Goal: Information Seeking & Learning: Learn about a topic

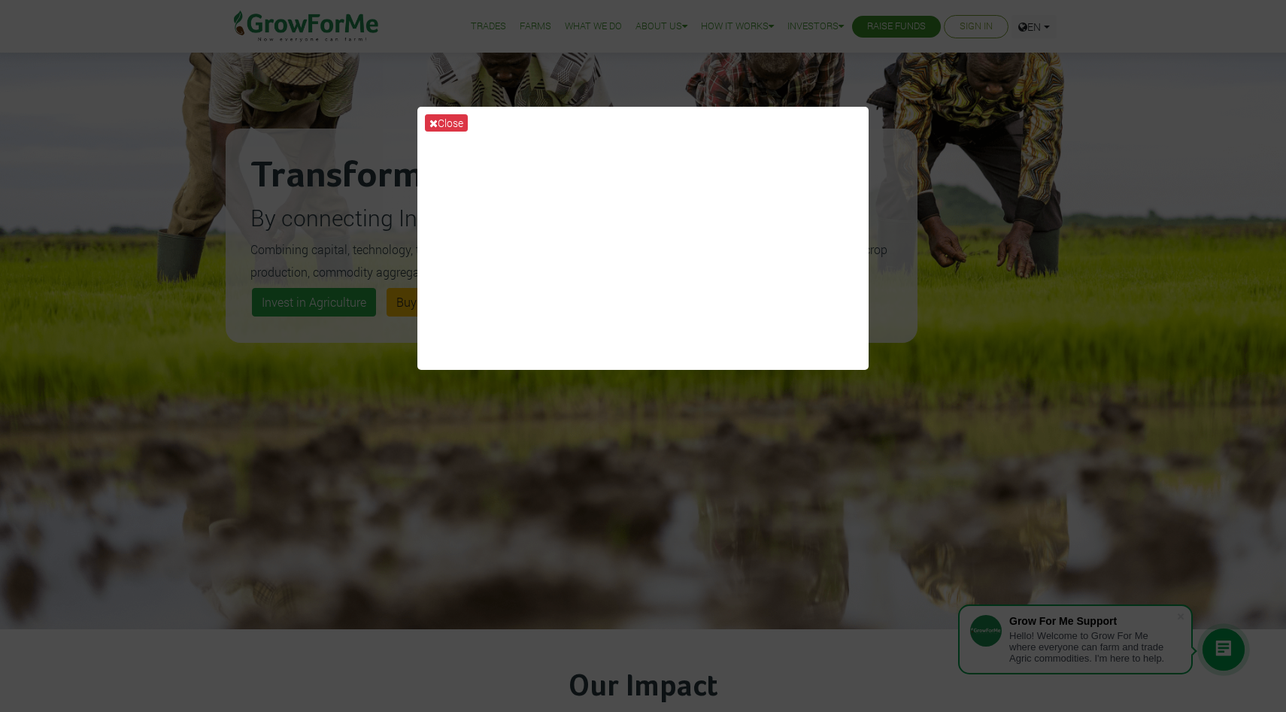
click at [694, 48] on div "Close" at bounding box center [643, 356] width 1286 height 712
click at [448, 122] on button "Close" at bounding box center [446, 122] width 43 height 17
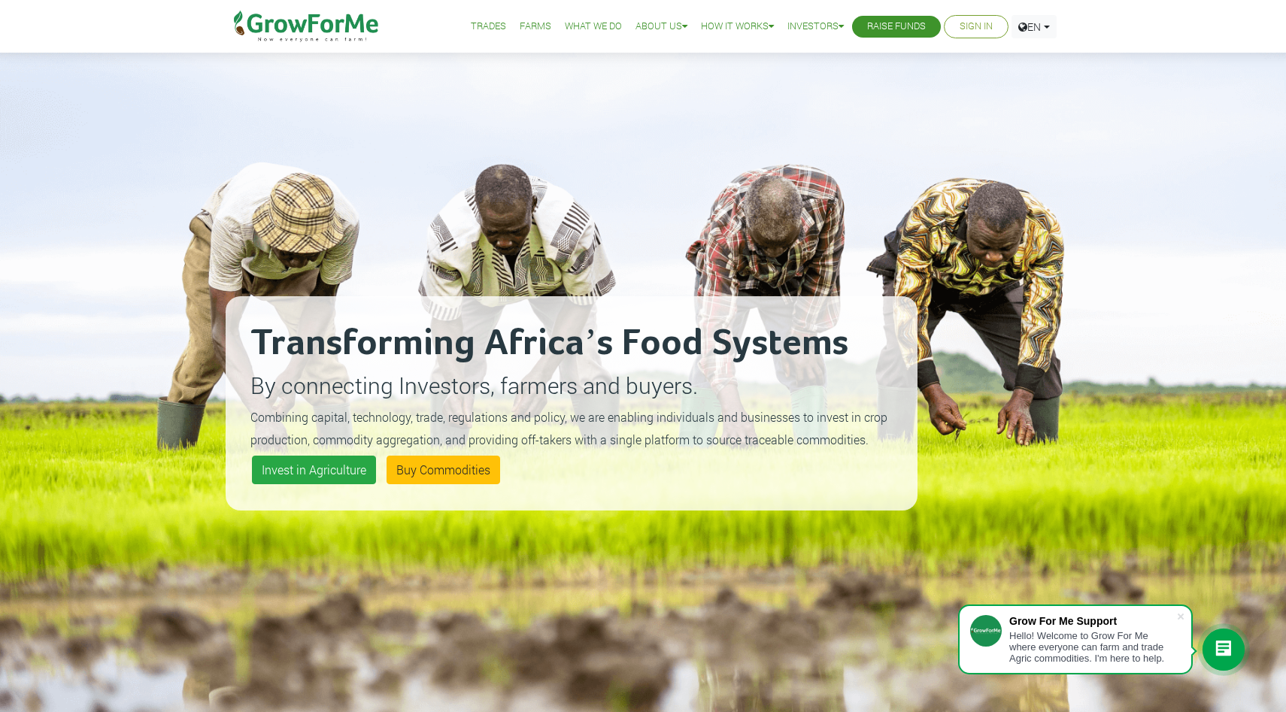
scroll to position [59, 0]
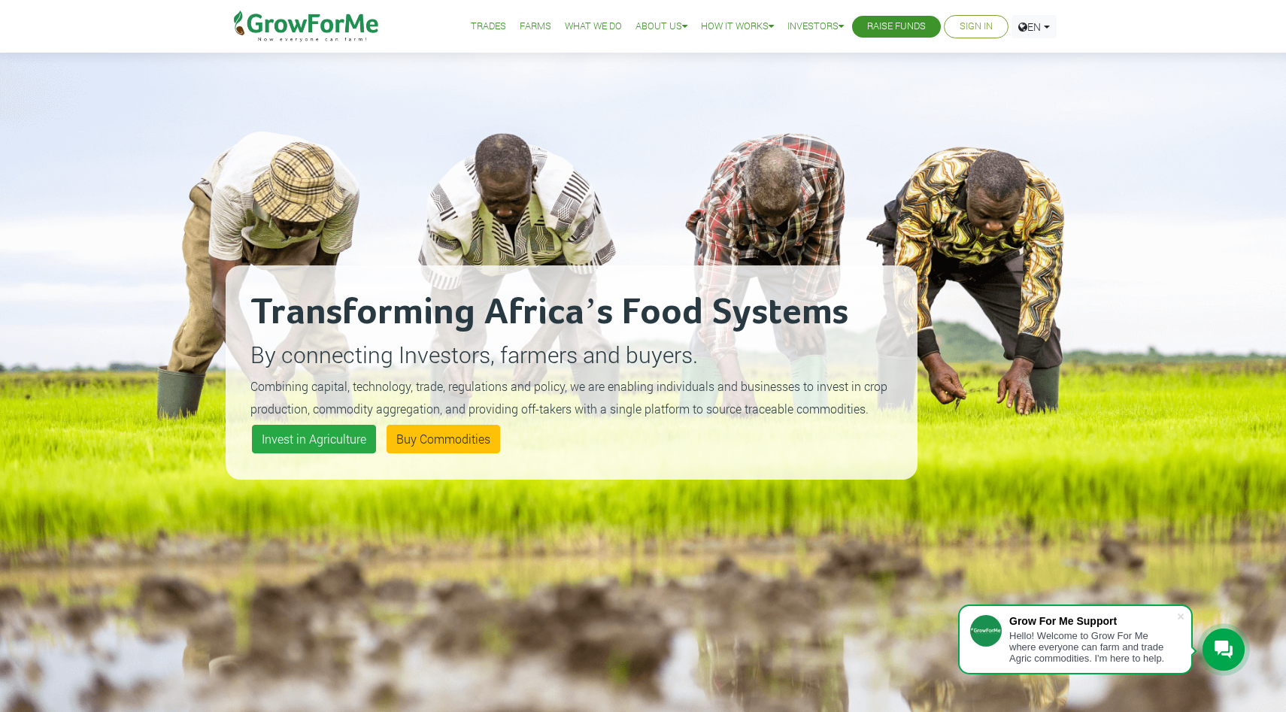
click at [590, 26] on link "What We Do" at bounding box center [593, 27] width 57 height 16
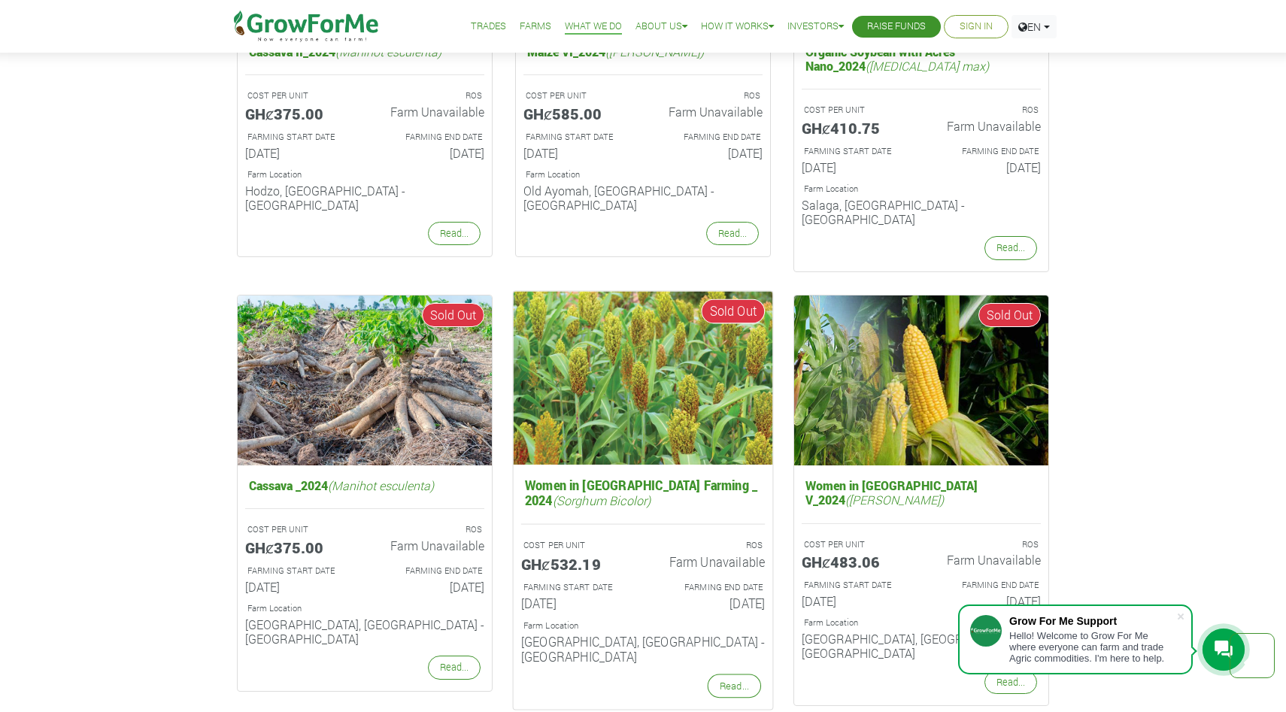
scroll to position [1533, 0]
